Goal: Task Accomplishment & Management: Manage account settings

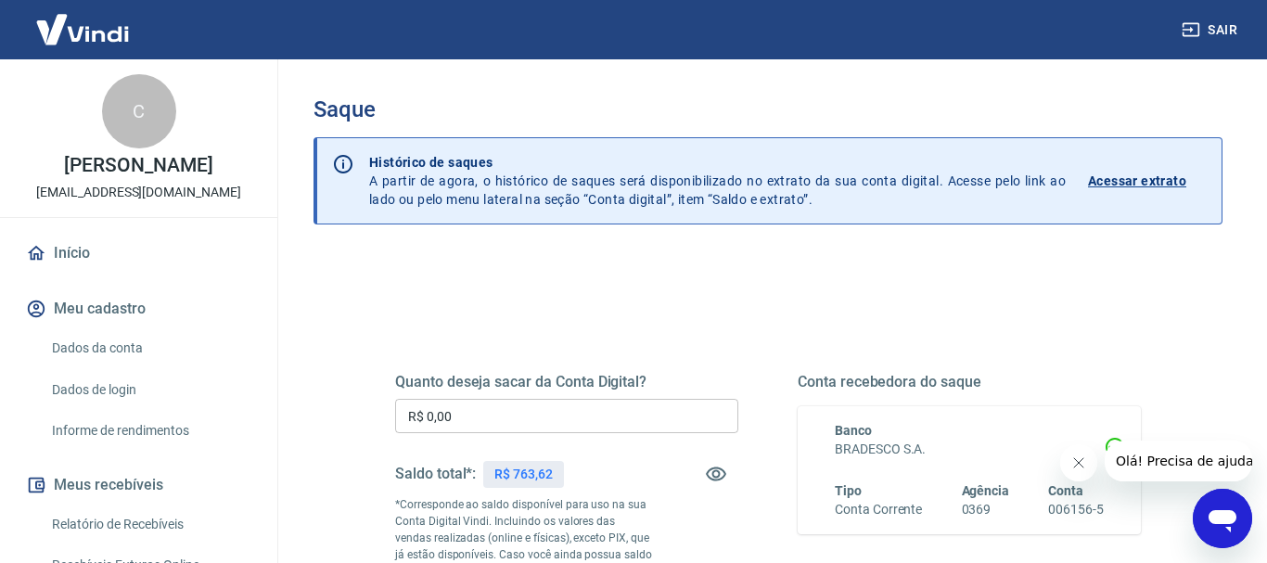
click at [453, 405] on input "R$ 0,00" at bounding box center [566, 416] width 343 height 34
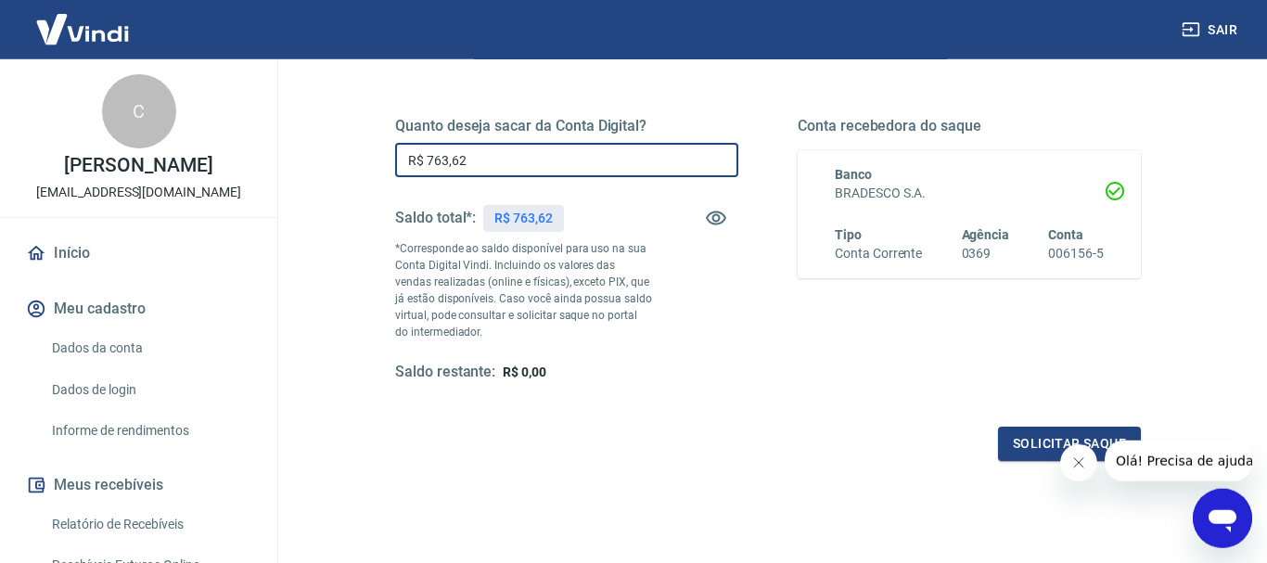
scroll to position [371, 0]
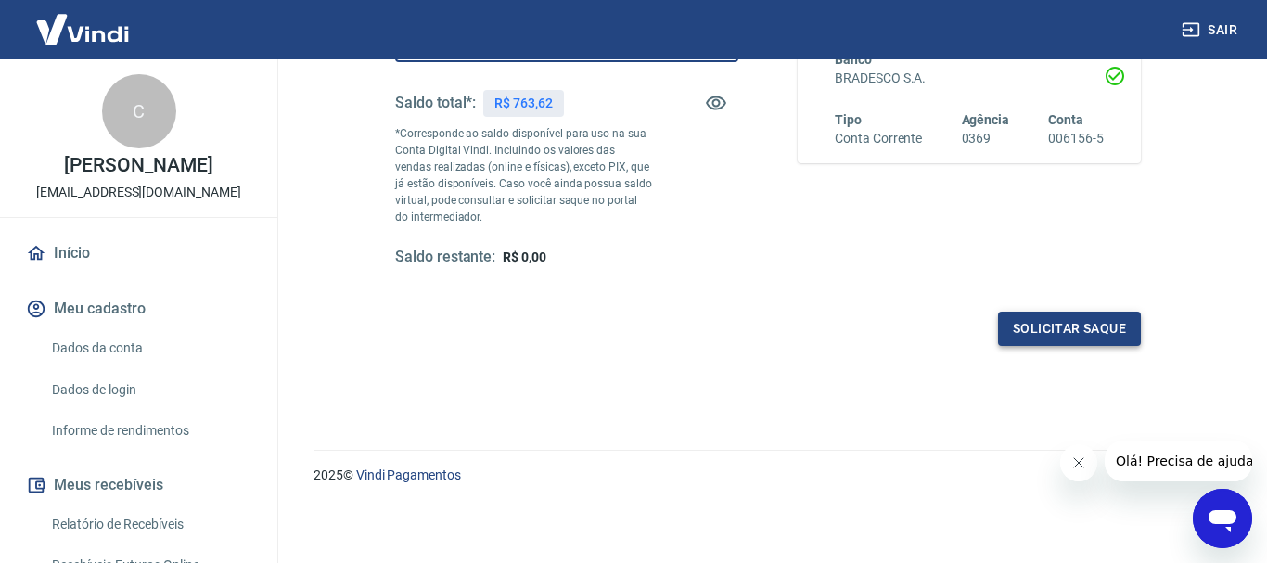
type input "R$ 763,62"
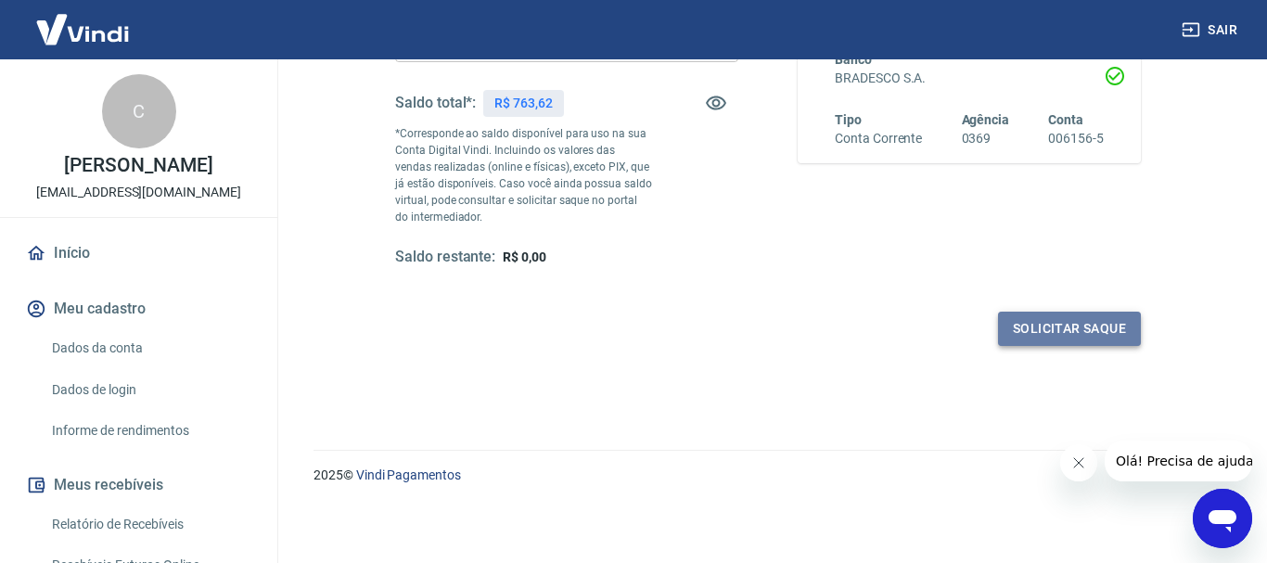
click at [1058, 324] on button "Solicitar saque" at bounding box center [1069, 329] width 143 height 34
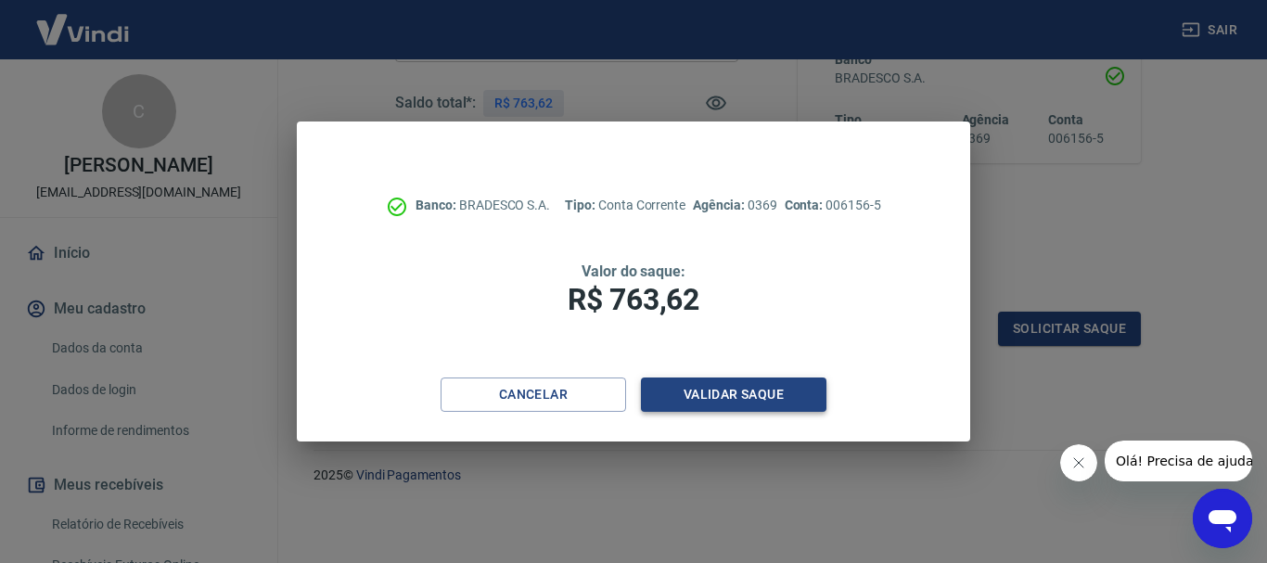
click at [716, 391] on button "Validar saque" at bounding box center [733, 394] width 185 height 34
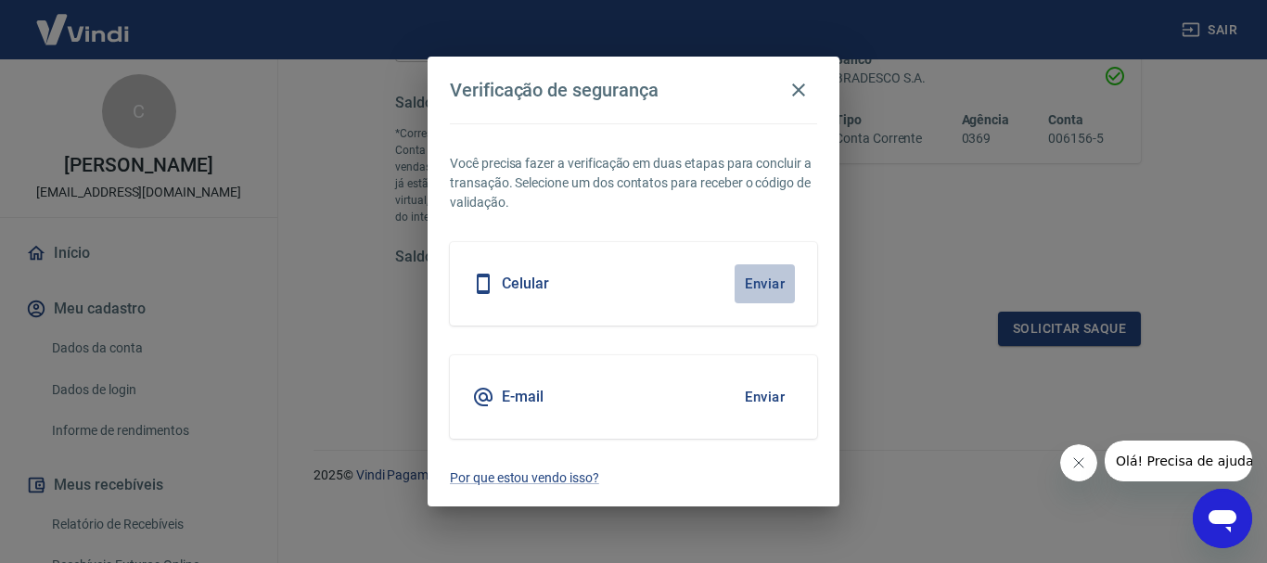
click at [773, 282] on button "Enviar" at bounding box center [764, 283] width 60 height 39
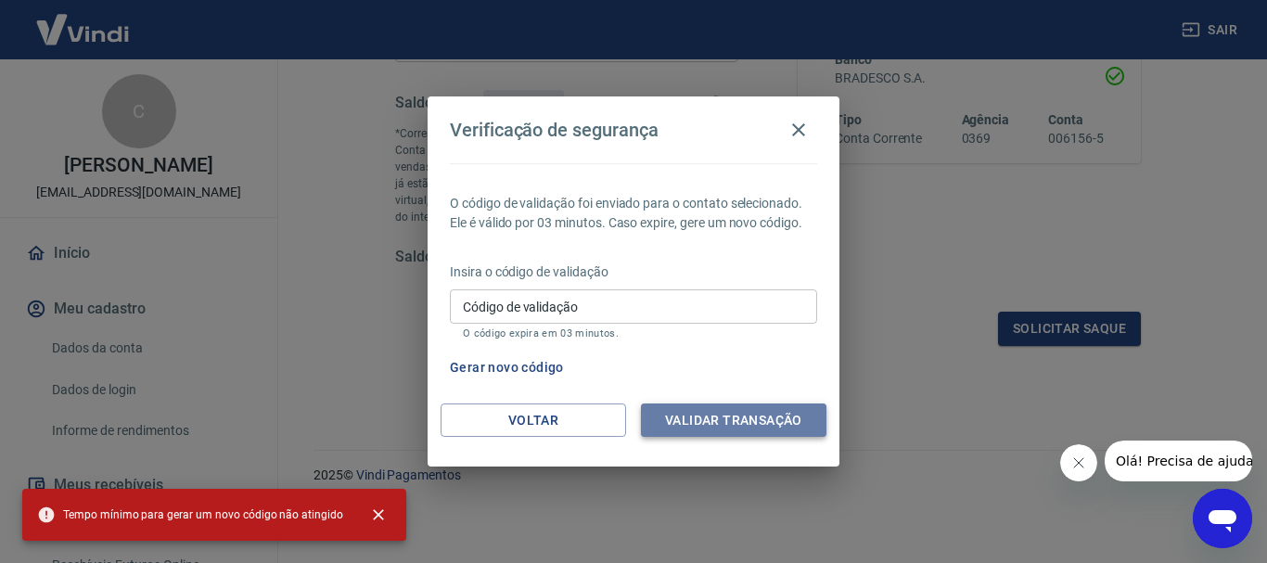
click at [709, 426] on button "Validar transação" at bounding box center [733, 420] width 185 height 34
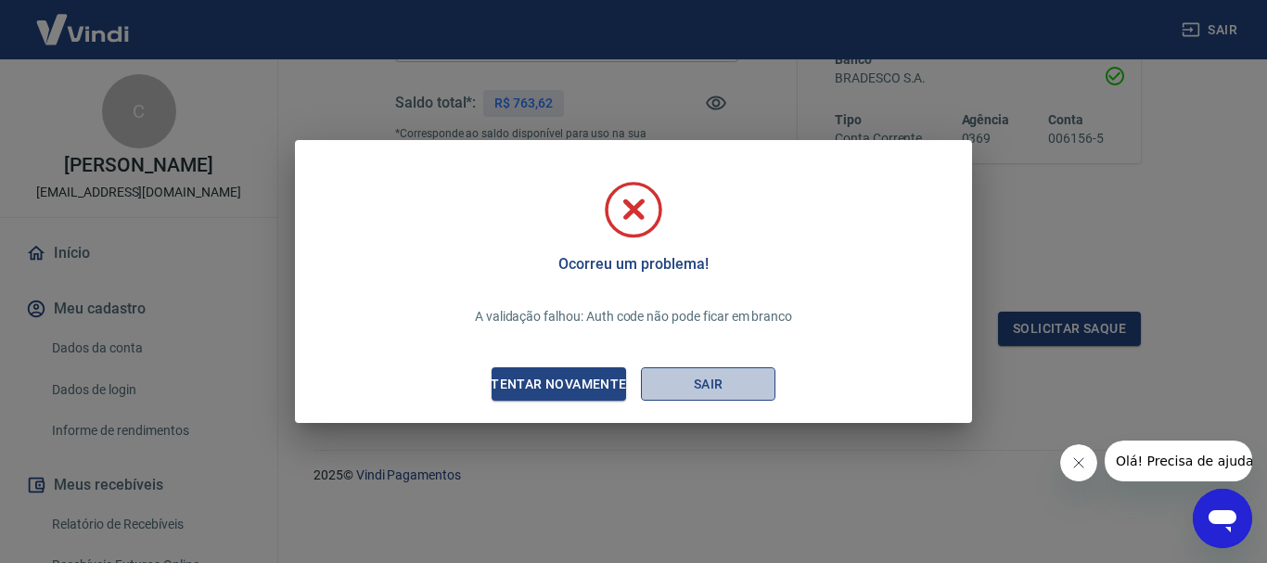
click at [670, 393] on button "Sair" at bounding box center [708, 384] width 134 height 34
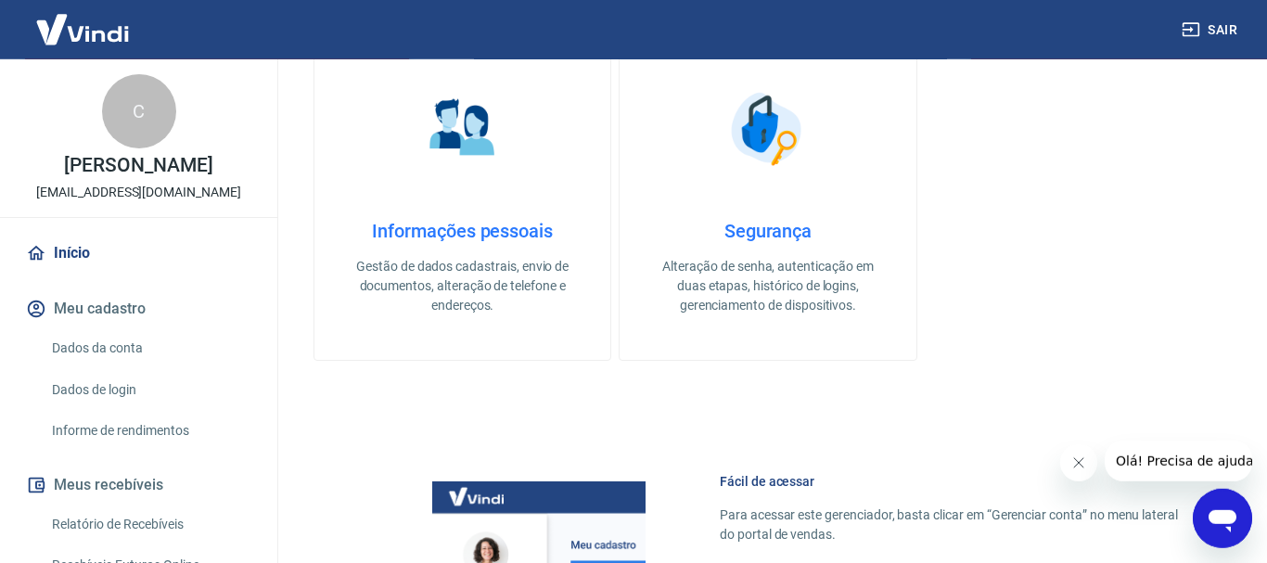
scroll to position [57, 0]
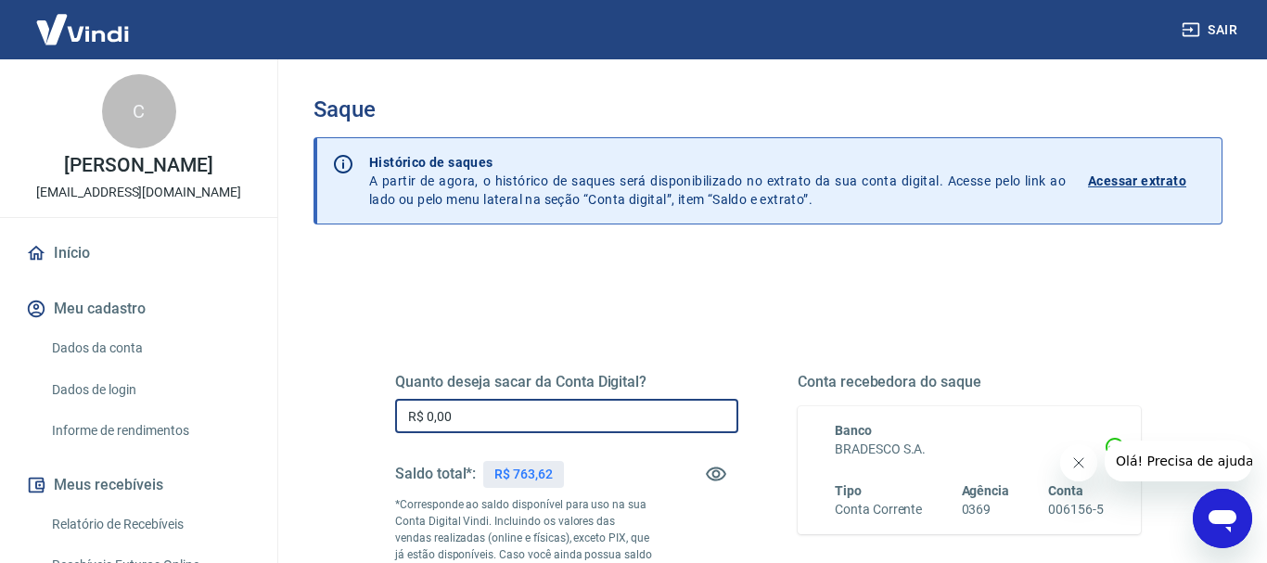
click at [478, 405] on input "R$ 0,00" at bounding box center [566, 416] width 343 height 34
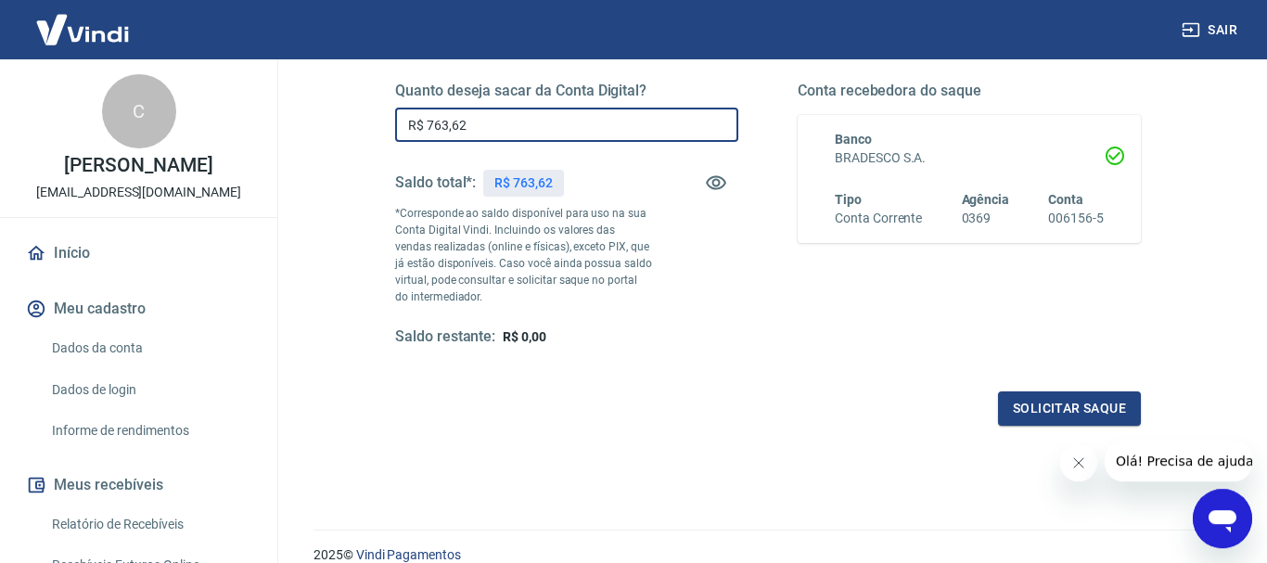
scroll to position [371, 0]
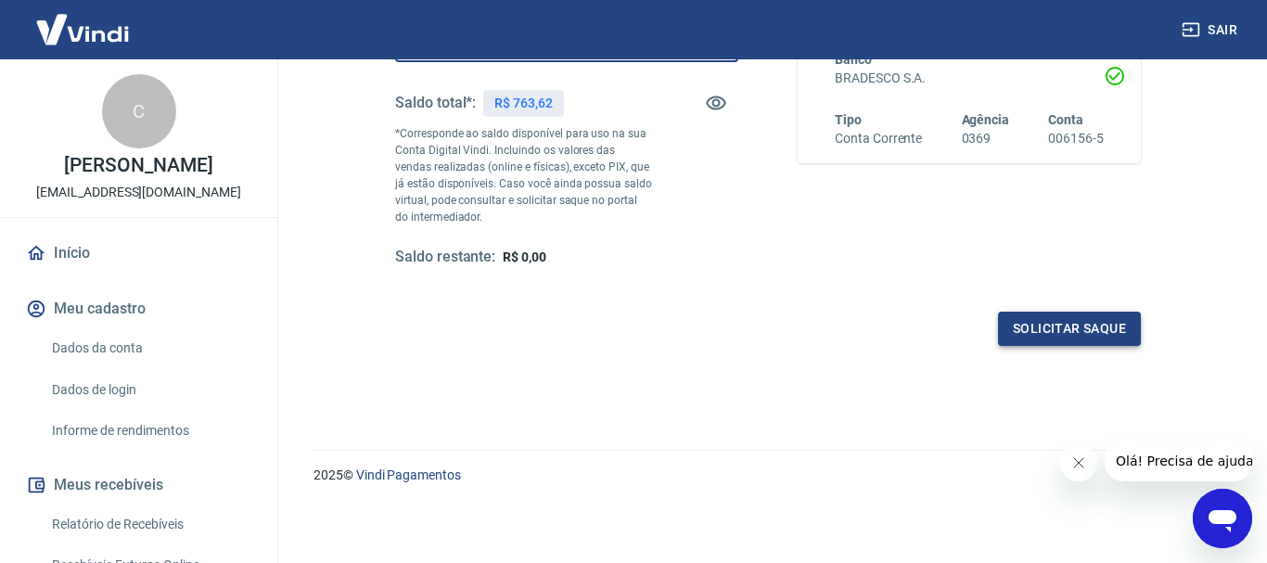
type input "R$ 763,62"
click at [1048, 330] on button "Solicitar saque" at bounding box center [1069, 329] width 143 height 34
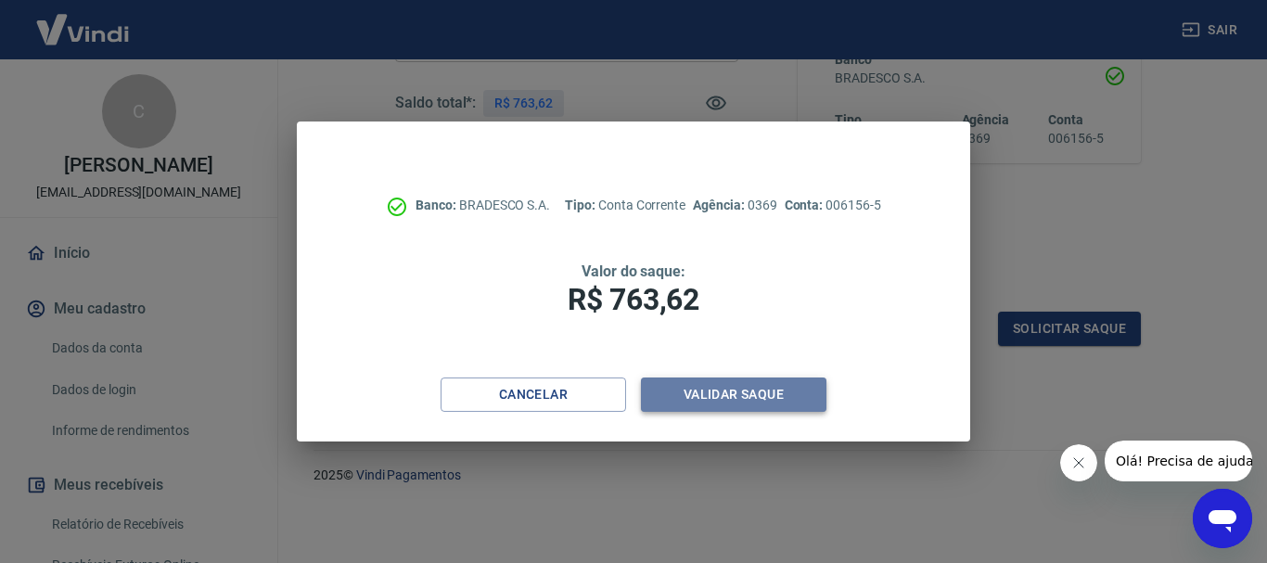
click at [701, 396] on button "Validar saque" at bounding box center [733, 394] width 185 height 34
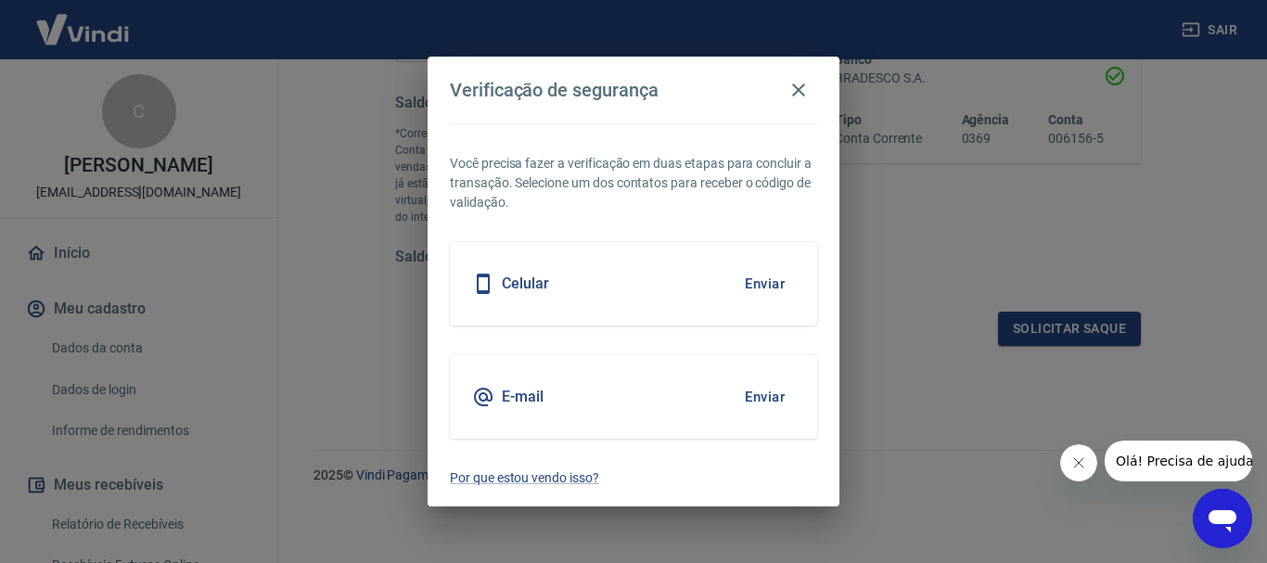
click at [538, 300] on div "Celular Enviar" at bounding box center [633, 283] width 367 height 83
drag, startPoint x: 535, startPoint y: 293, endPoint x: 530, endPoint y: 280, distance: 14.1
click at [534, 292] on div "Celular" at bounding box center [510, 284] width 77 height 22
click at [530, 280] on h5 "Celular" at bounding box center [525, 283] width 47 height 19
click at [770, 279] on button "Enviar" at bounding box center [764, 283] width 60 height 39
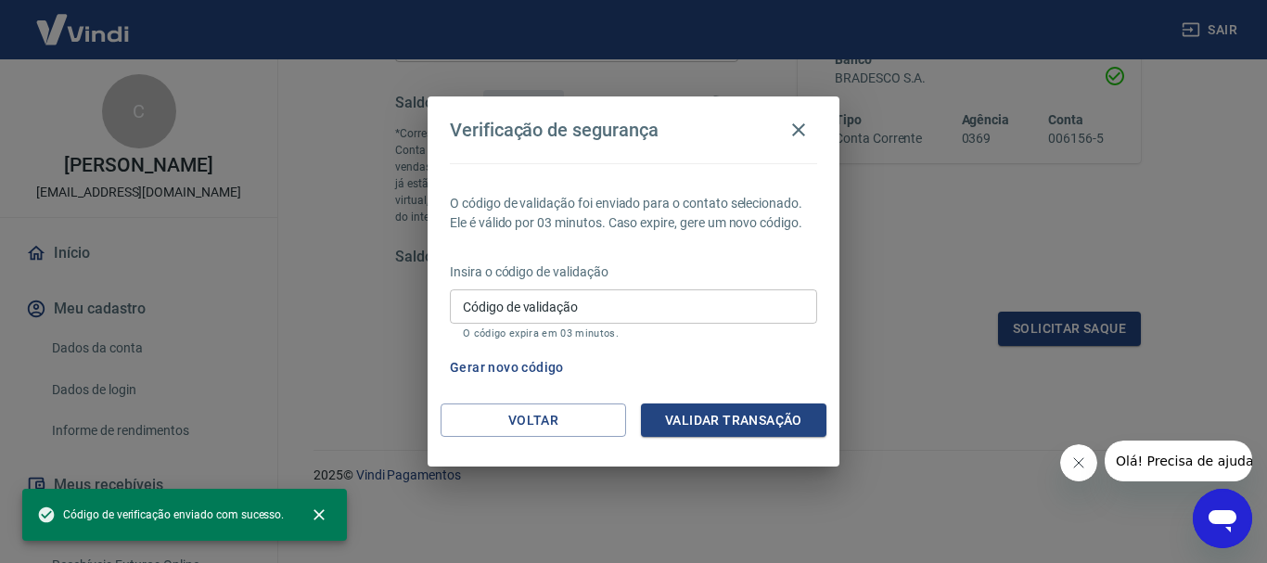
click at [754, 285] on div "Insira o código de validação Código de validação Código de validação O código e…" at bounding box center [633, 302] width 367 height 81
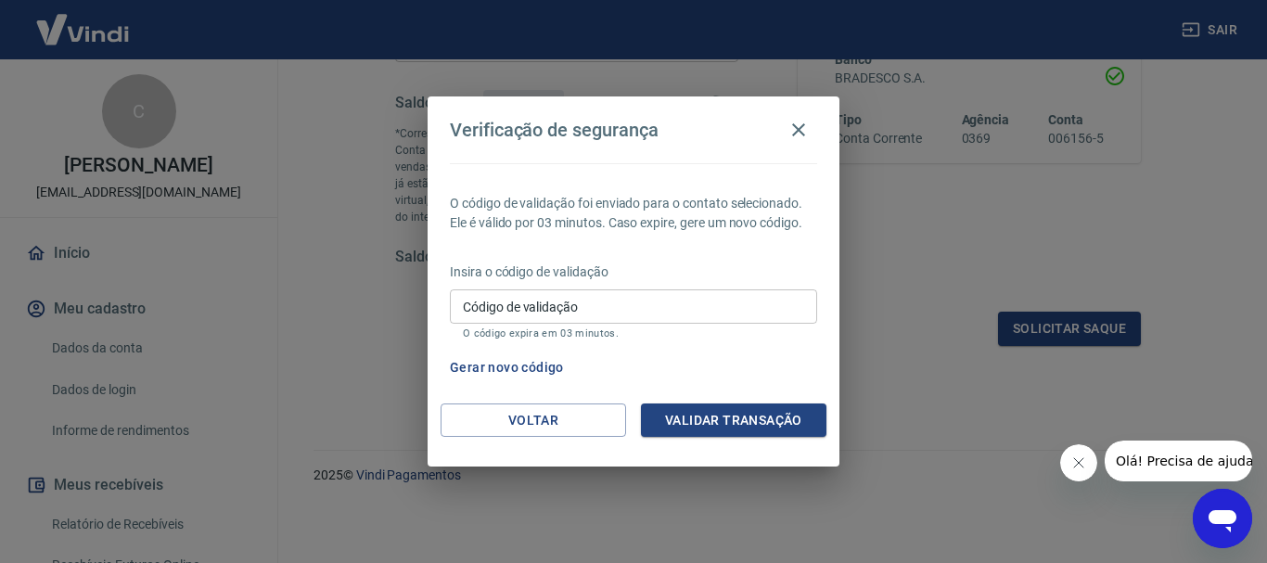
click at [754, 285] on div "Insira o código de validação Código de validação Código de validação O código e…" at bounding box center [633, 302] width 367 height 81
click at [753, 421] on button "Validar transação" at bounding box center [733, 420] width 185 height 34
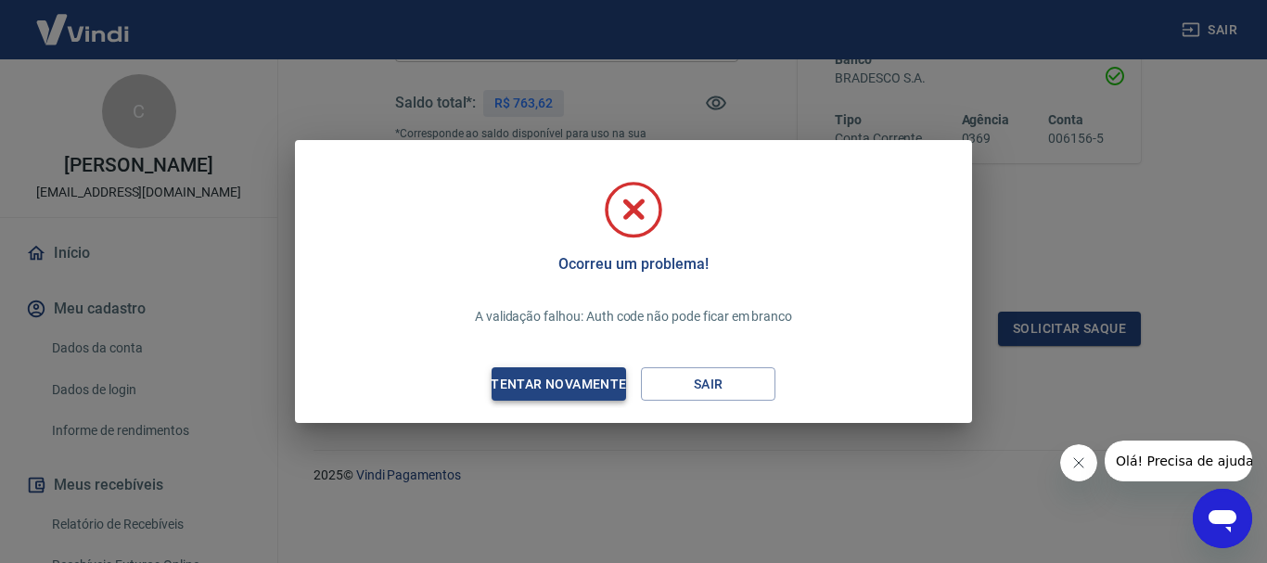
click at [587, 375] on div "Tentar novamente" at bounding box center [558, 384] width 180 height 23
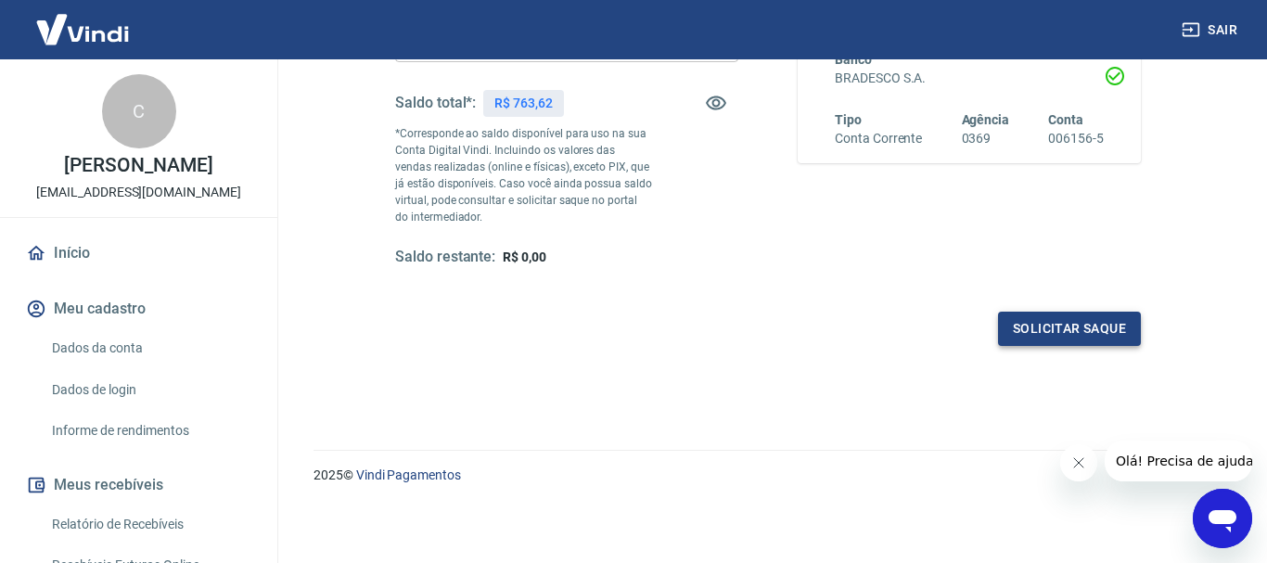
click at [1076, 328] on button "Solicitar saque" at bounding box center [1069, 329] width 143 height 34
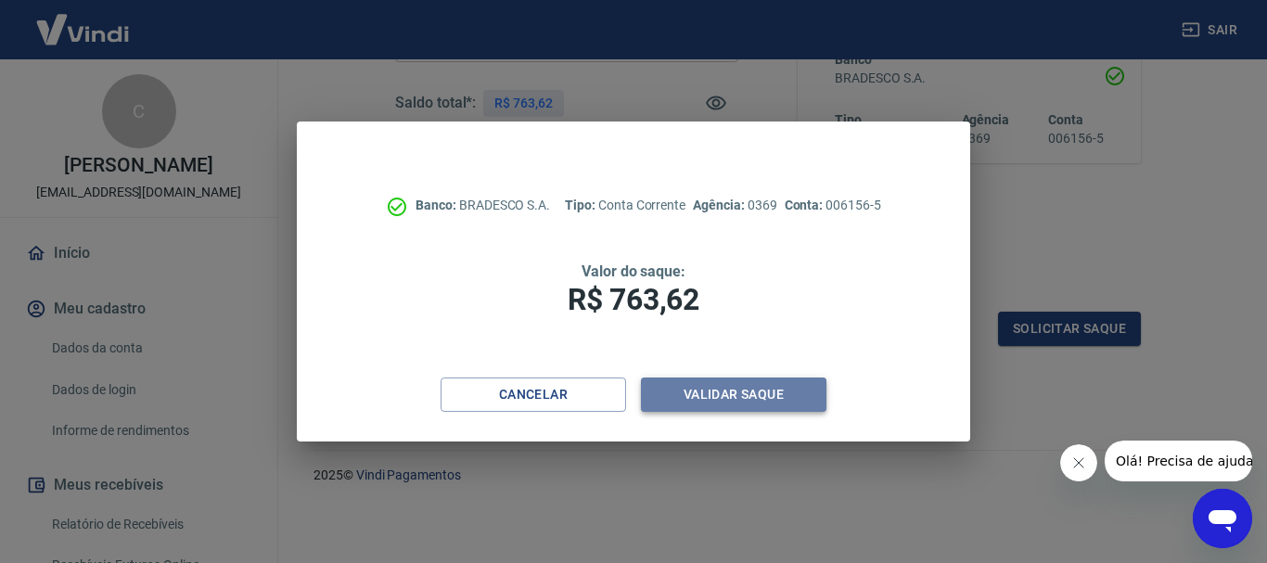
click at [721, 389] on button "Validar saque" at bounding box center [733, 394] width 185 height 34
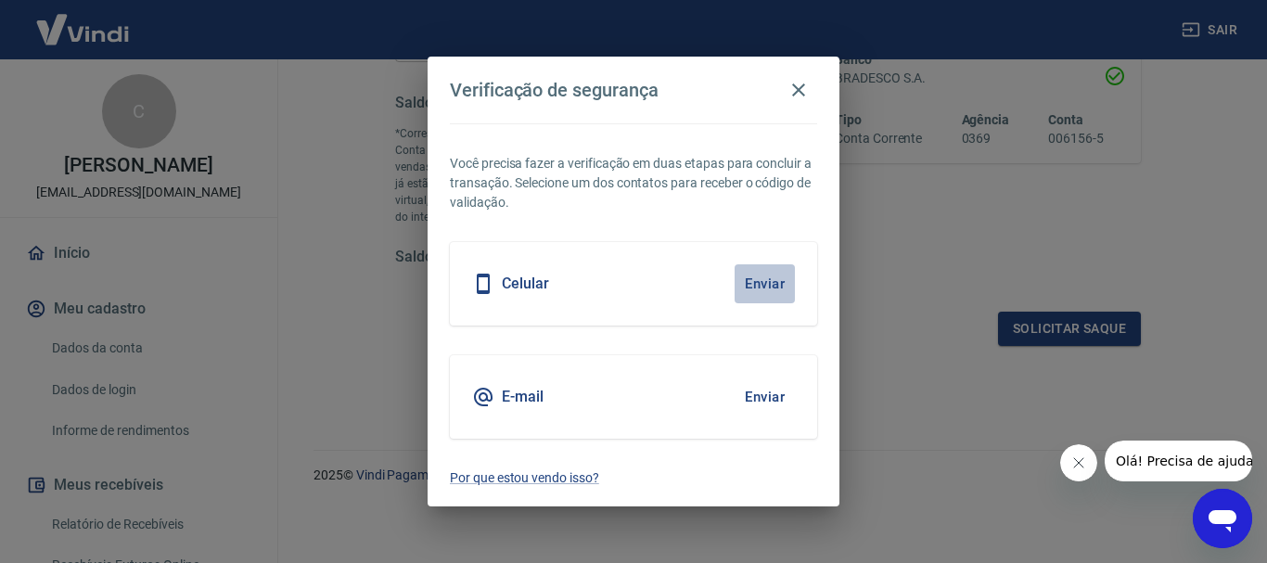
click at [755, 287] on button "Enviar" at bounding box center [764, 283] width 60 height 39
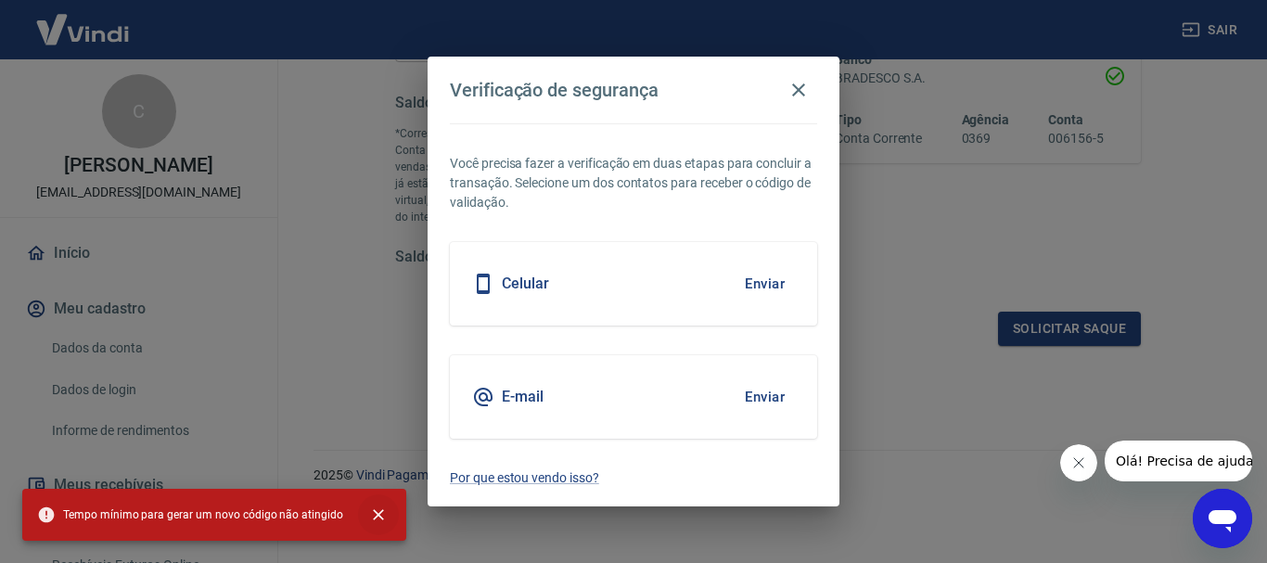
click at [374, 517] on icon "close" at bounding box center [378, 514] width 11 height 11
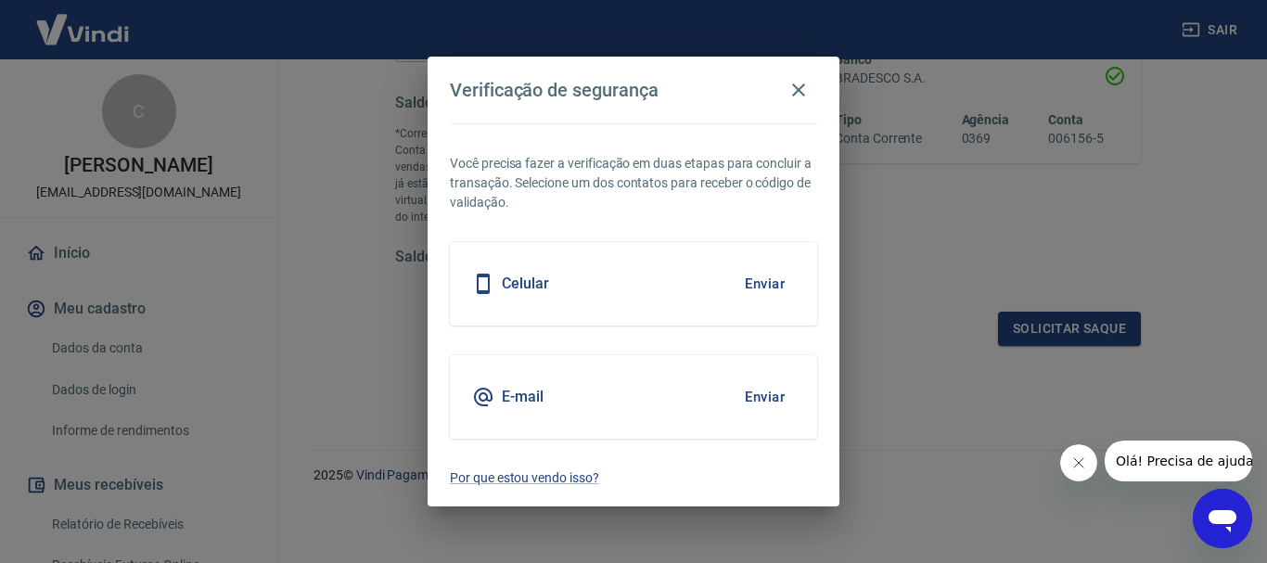
click at [776, 276] on button "Enviar" at bounding box center [764, 283] width 60 height 39
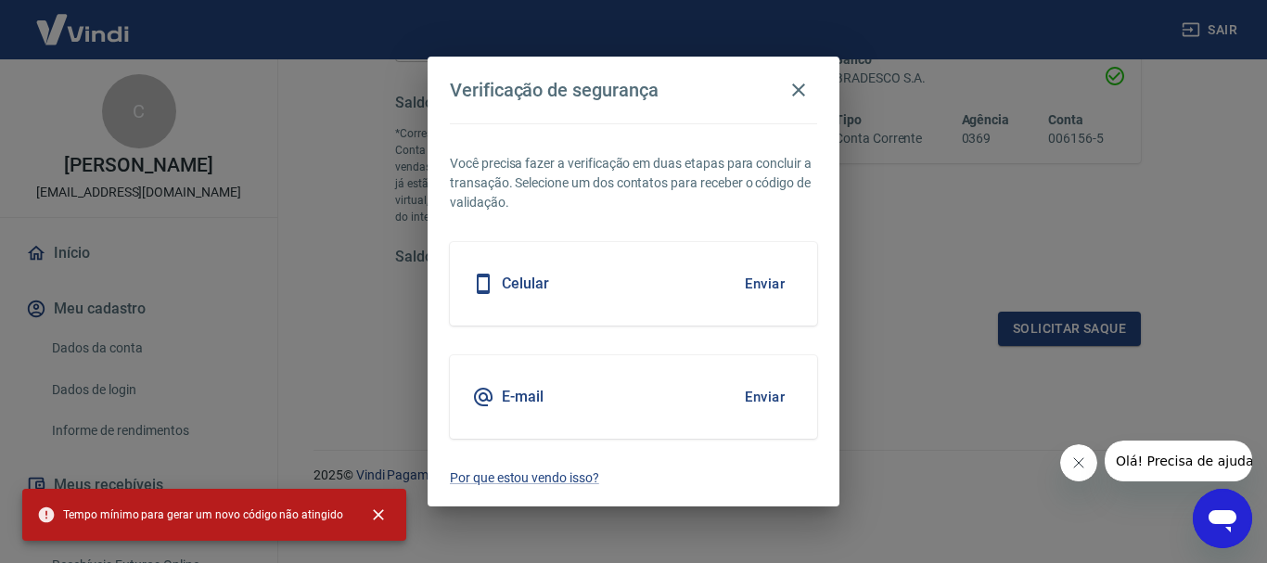
drag, startPoint x: 801, startPoint y: 80, endPoint x: 528, endPoint y: 7, distance: 283.0
click at [801, 81] on icon "button" at bounding box center [798, 90] width 22 height 22
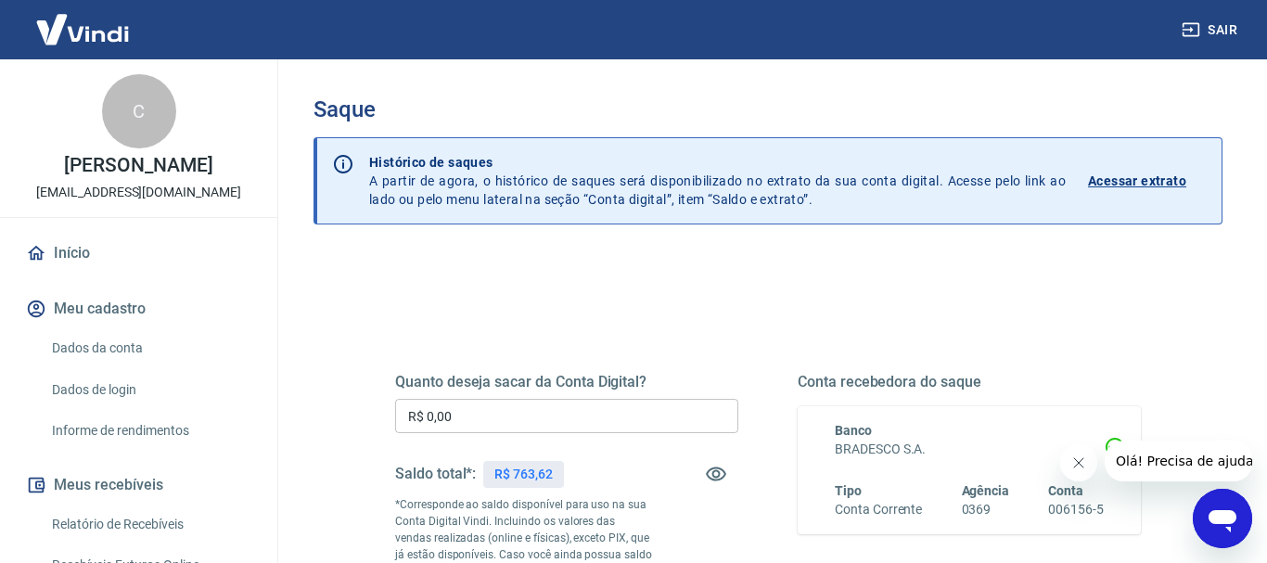
click at [465, 408] on input "R$ 0,00" at bounding box center [566, 416] width 343 height 34
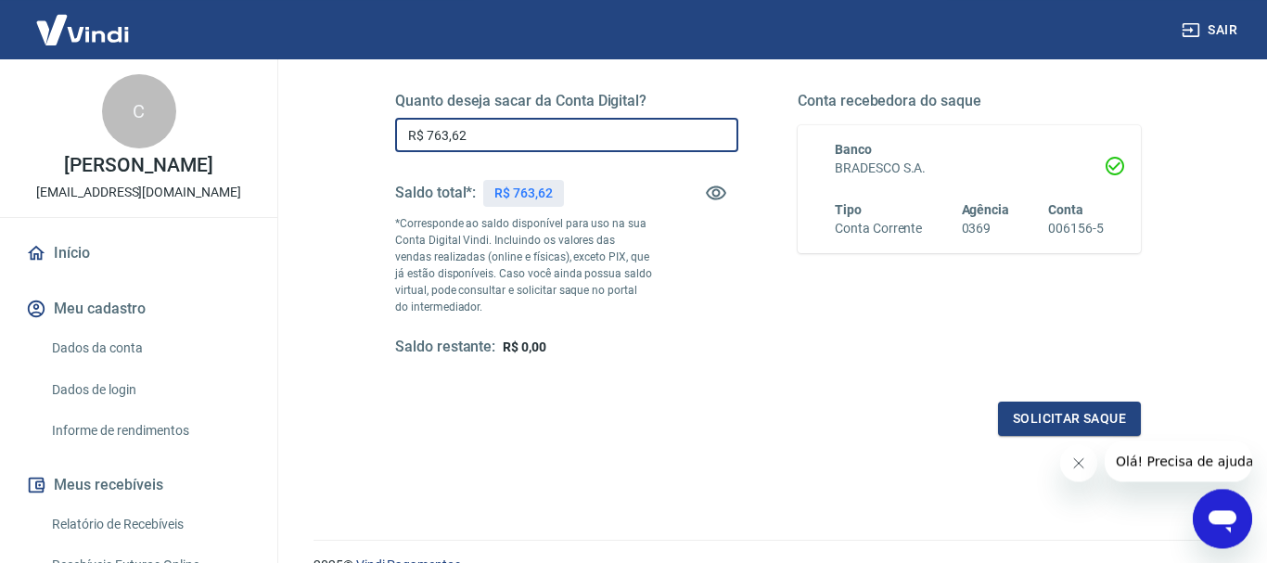
scroll to position [371, 0]
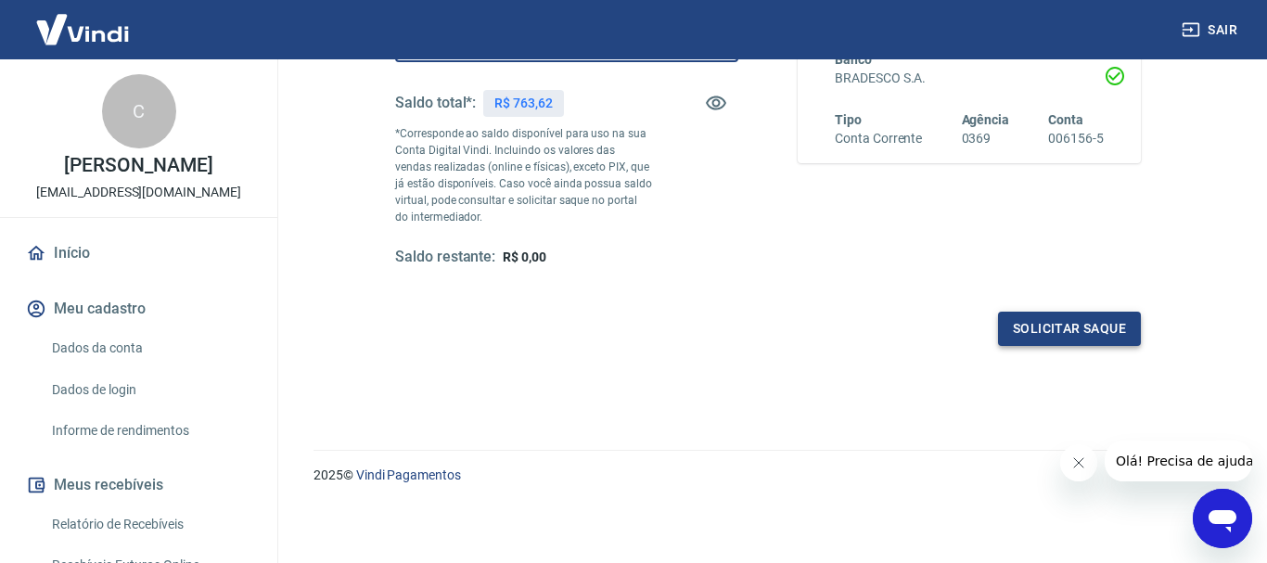
type input "R$ 763,62"
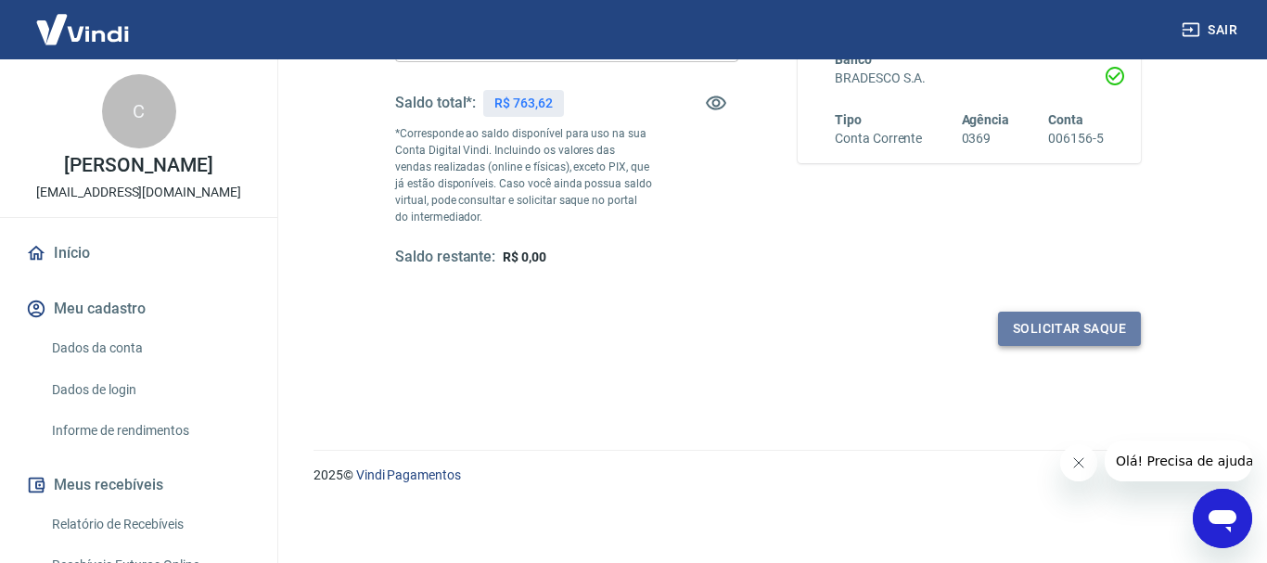
click at [1061, 324] on button "Solicitar saque" at bounding box center [1069, 329] width 143 height 34
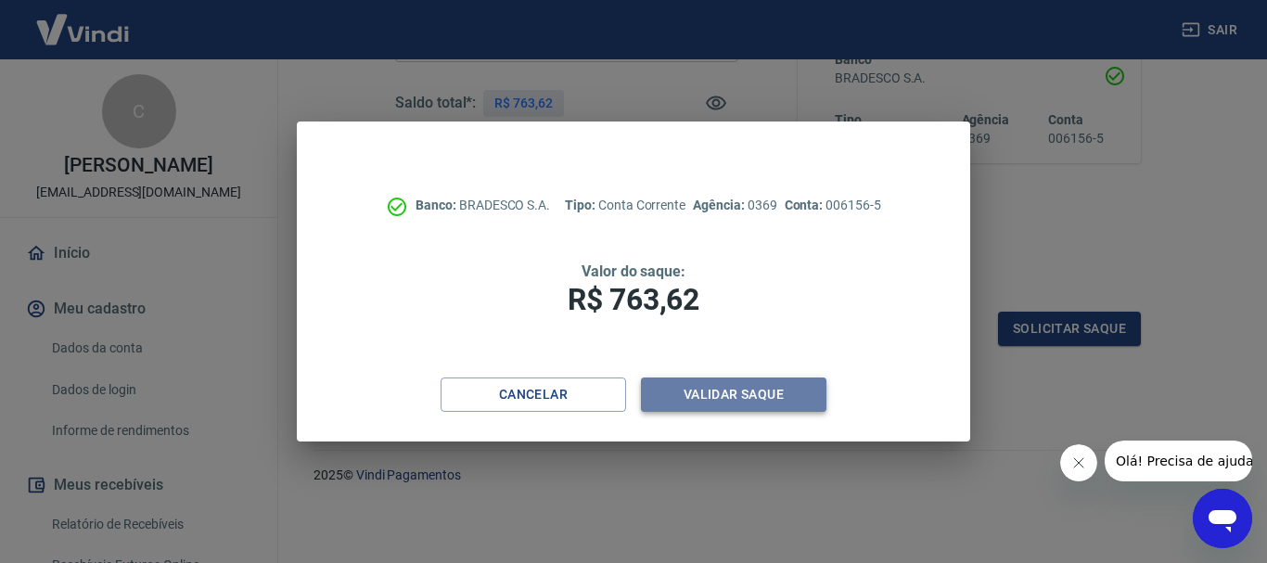
click at [695, 397] on button "Validar saque" at bounding box center [733, 394] width 185 height 34
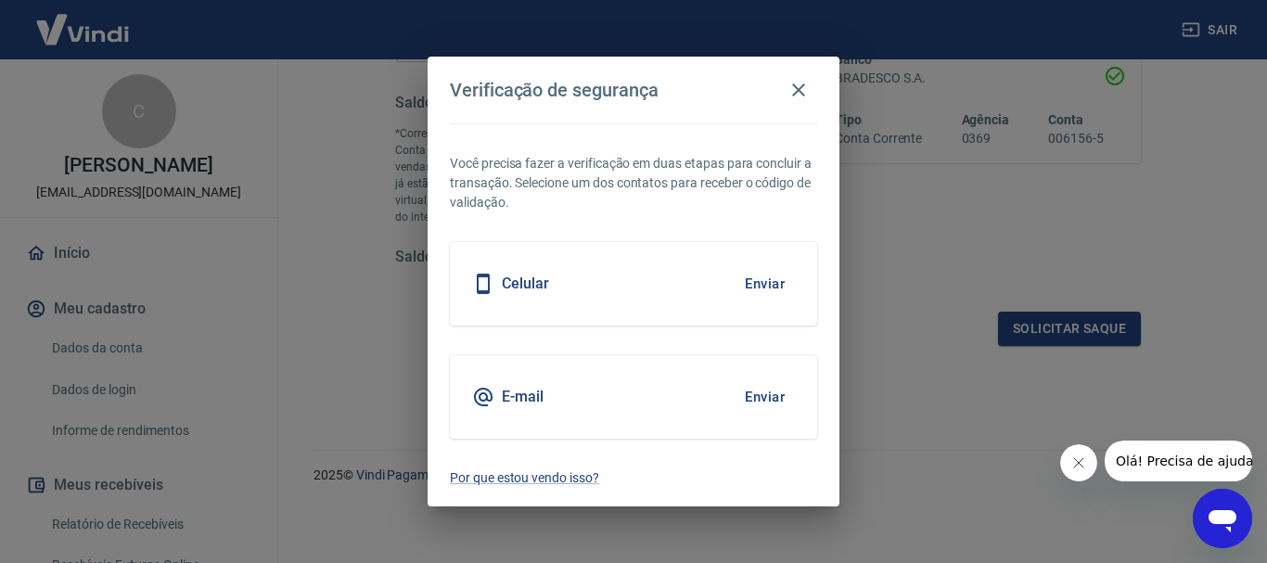
drag, startPoint x: 523, startPoint y: 283, endPoint x: 627, endPoint y: 292, distance: 104.3
click at [526, 283] on h5 "Celular" at bounding box center [525, 283] width 47 height 19
click at [787, 293] on button "Enviar" at bounding box center [764, 283] width 60 height 39
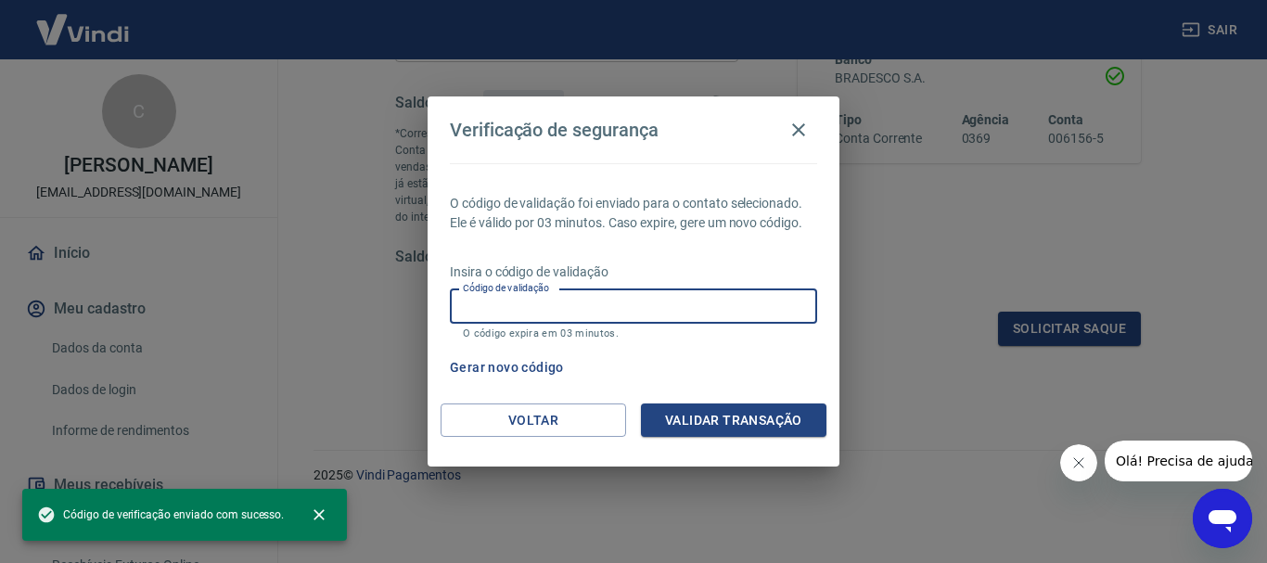
click at [590, 306] on input "Código de validação" at bounding box center [633, 306] width 367 height 34
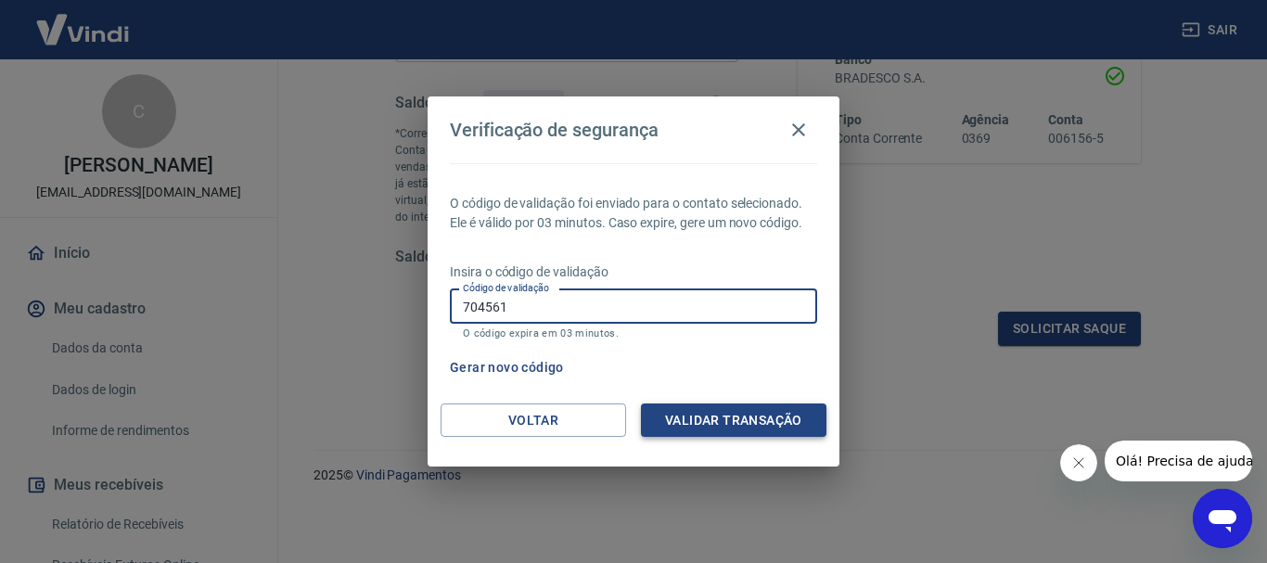
type input "704561"
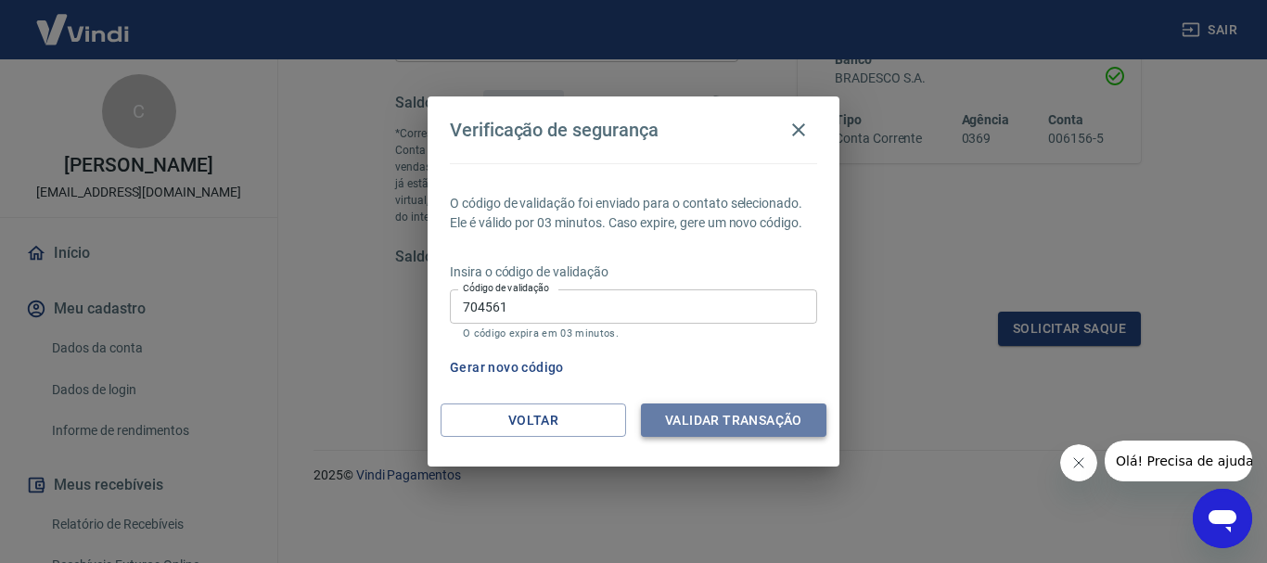
click at [696, 415] on button "Validar transação" at bounding box center [733, 420] width 185 height 34
